Goal: Navigation & Orientation: Find specific page/section

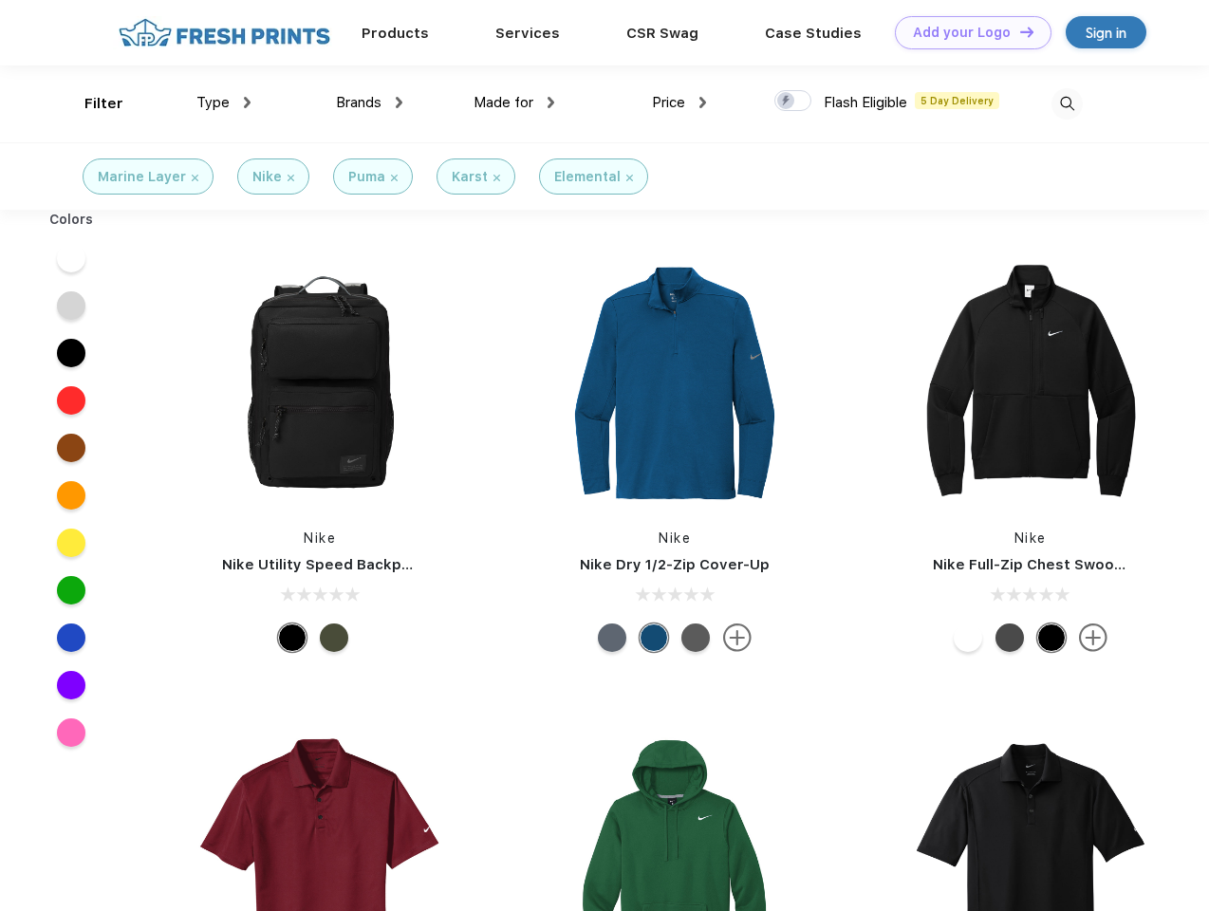
scroll to position [1, 0]
click at [966, 32] on link "Add your Logo Design Tool" at bounding box center [973, 32] width 157 height 33
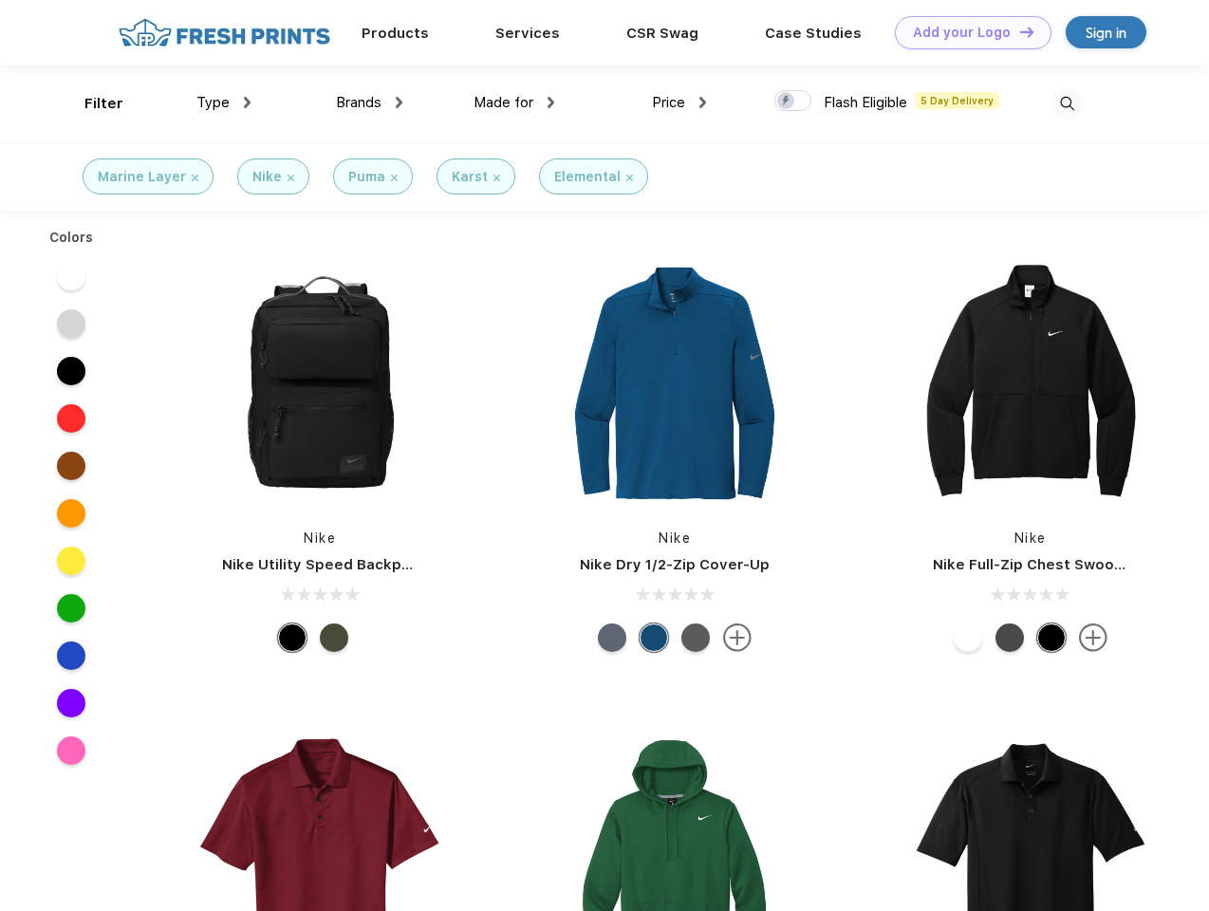
click at [0, 0] on div "Design Tool" at bounding box center [0, 0] width 0 height 0
click at [1018, 31] on link "Add your Logo Design Tool" at bounding box center [973, 32] width 157 height 33
click at [91, 103] on div "Filter" at bounding box center [103, 104] width 39 height 22
click at [224, 102] on span "Type" at bounding box center [212, 102] width 33 height 17
click at [369, 102] on span "Brands" at bounding box center [359, 102] width 46 height 17
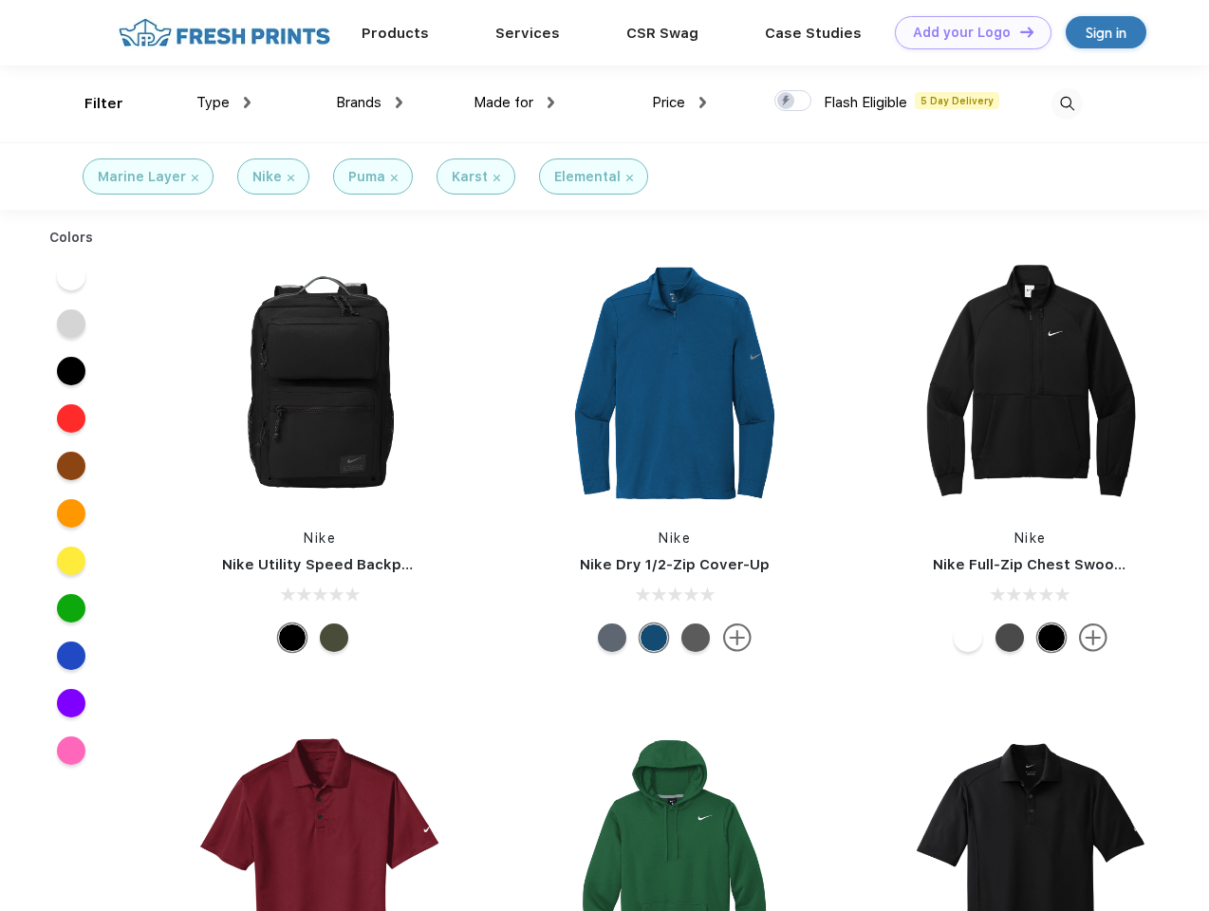
click at [514, 102] on span "Made for" at bounding box center [504, 102] width 60 height 17
click at [680, 102] on span "Price" at bounding box center [668, 102] width 33 height 17
click at [793, 102] on div at bounding box center [792, 100] width 37 height 21
click at [787, 102] on input "checkbox" at bounding box center [780, 95] width 12 height 12
click at [1067, 103] on img at bounding box center [1067, 103] width 31 height 31
